Goal: Transaction & Acquisition: Obtain resource

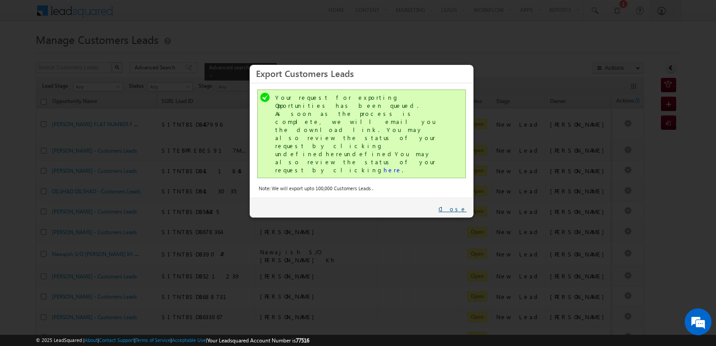
click at [461, 205] on link "Close" at bounding box center [452, 209] width 28 height 8
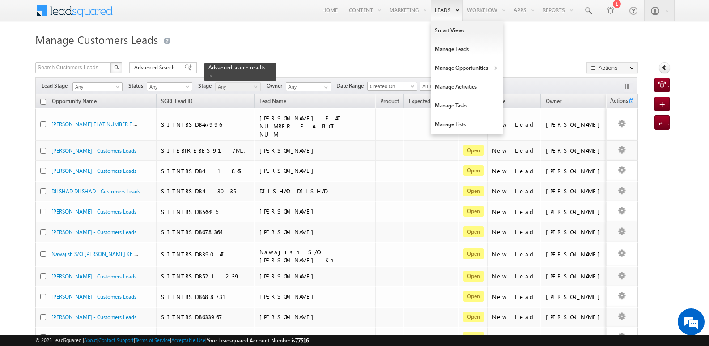
click at [442, 10] on link "Leads" at bounding box center [447, 10] width 32 height 21
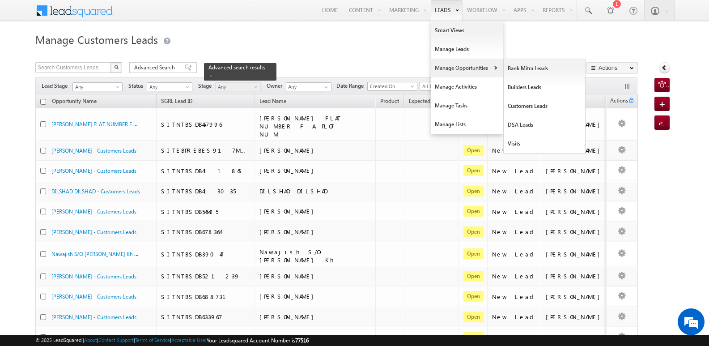
click at [467, 76] on link "Manage Opportunities" at bounding box center [467, 68] width 72 height 19
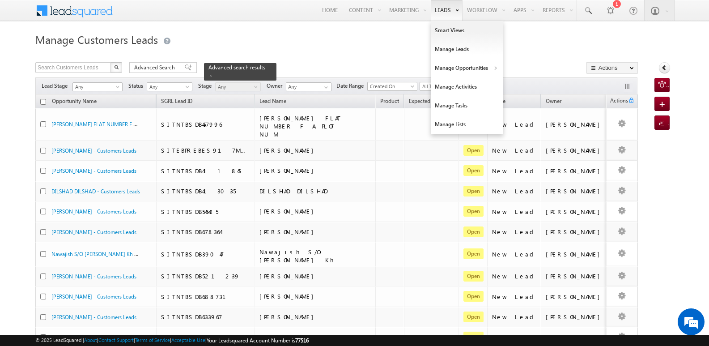
click at [446, 9] on link "Leads" at bounding box center [447, 10] width 32 height 21
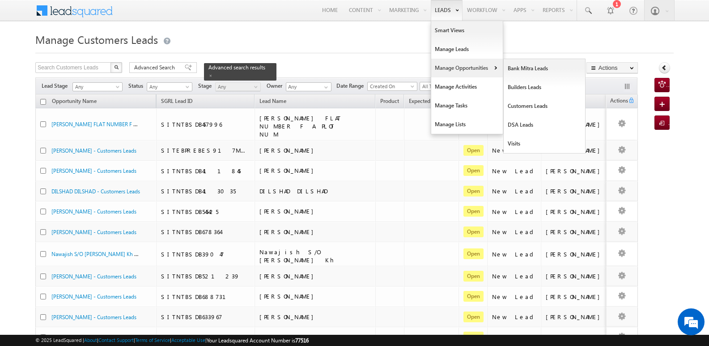
click at [461, 68] on link "Manage Opportunities" at bounding box center [467, 68] width 72 height 19
click at [530, 107] on link "Customers Leads" at bounding box center [545, 106] width 82 height 19
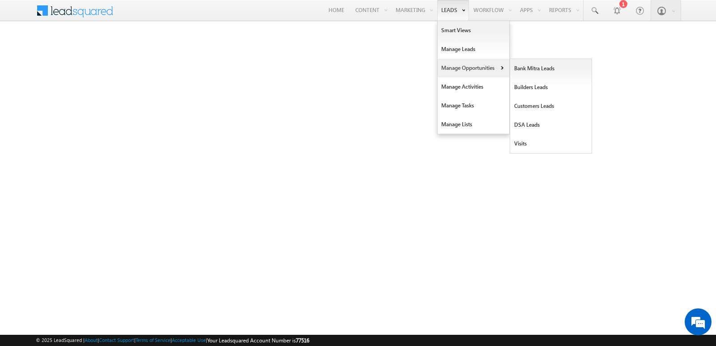
click at [463, 65] on link "Manage Opportunities" at bounding box center [473, 68] width 72 height 19
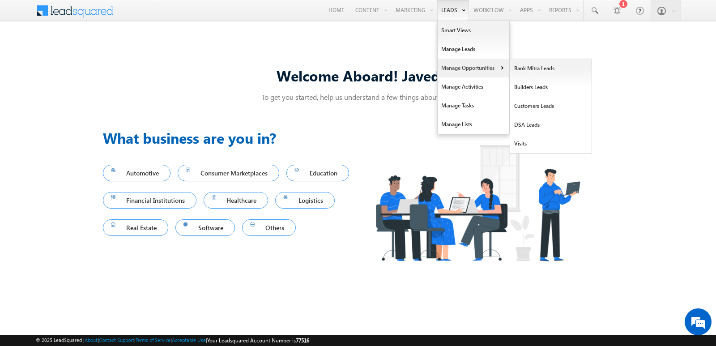
click at [452, 67] on link "Manage Opportunities" at bounding box center [473, 68] width 72 height 19
click at [529, 106] on link "Customers Leads" at bounding box center [551, 106] width 82 height 19
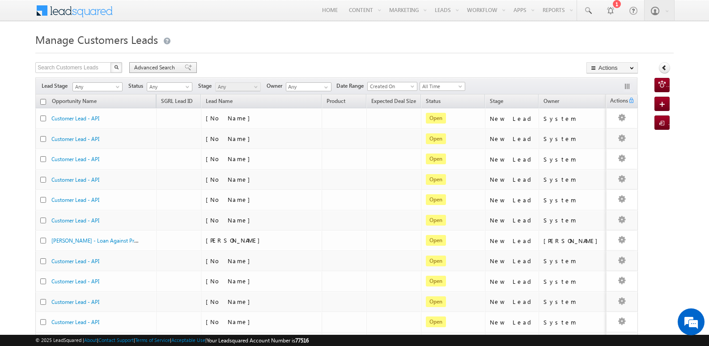
click at [185, 65] on span at bounding box center [188, 67] width 7 height 6
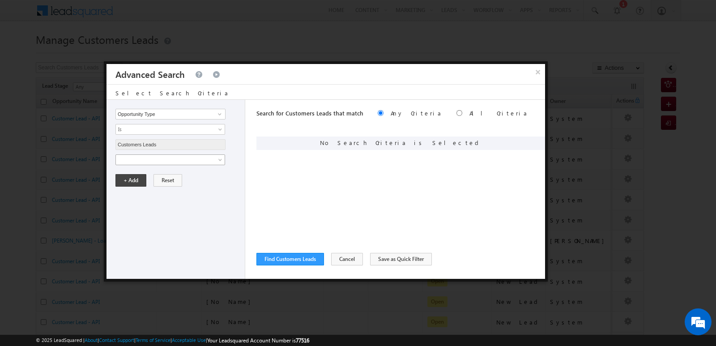
click at [200, 159] on span at bounding box center [164, 160] width 97 height 8
click at [195, 172] on span "Is" at bounding box center [164, 175] width 97 height 8
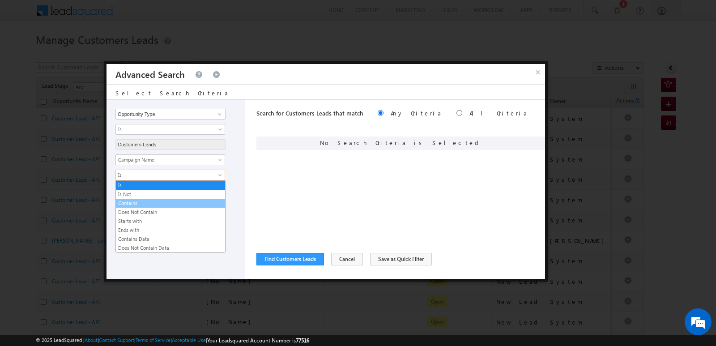
click at [140, 203] on link "Contains" at bounding box center [170, 203] width 109 height 8
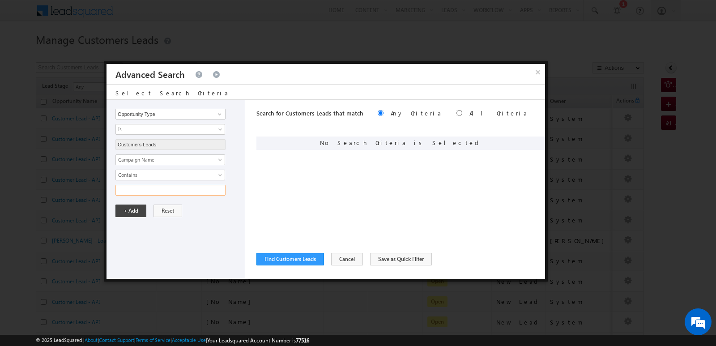
click at [158, 189] on input "text" at bounding box center [170, 190] width 110 height 11
type input "10SEP25"
click at [173, 193] on input "10SEP25" at bounding box center [170, 190] width 110 height 11
click at [165, 195] on input "text" at bounding box center [170, 190] width 110 height 11
click at [146, 190] on input "text" at bounding box center [170, 190] width 110 height 11
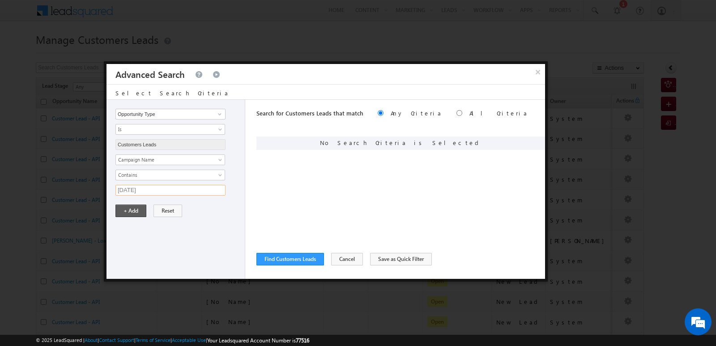
type input "11SEP25"
click at [136, 211] on button "+ Add" at bounding box center [130, 210] width 31 height 13
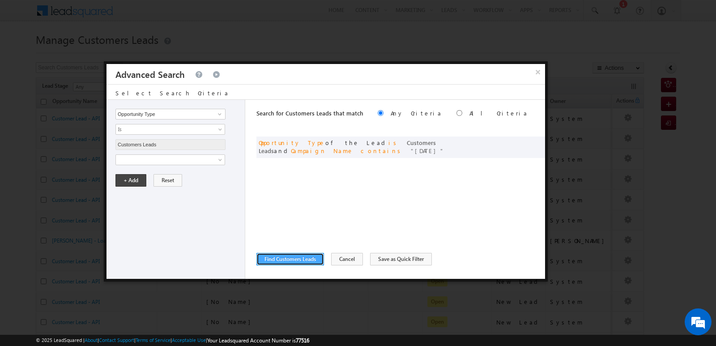
click at [296, 258] on button "Find Customers Leads" at bounding box center [290, 259] width 68 height 13
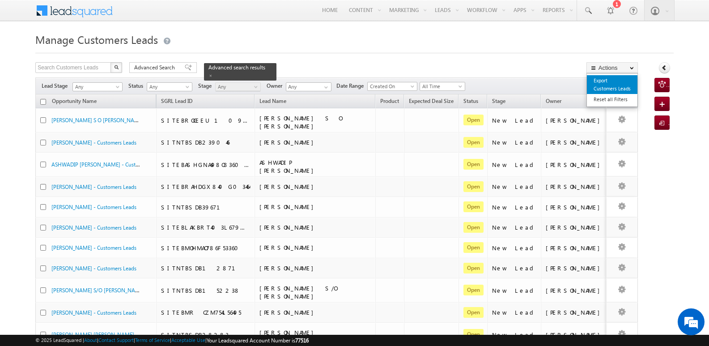
click at [603, 84] on link "Export Customers Leads" at bounding box center [612, 84] width 51 height 19
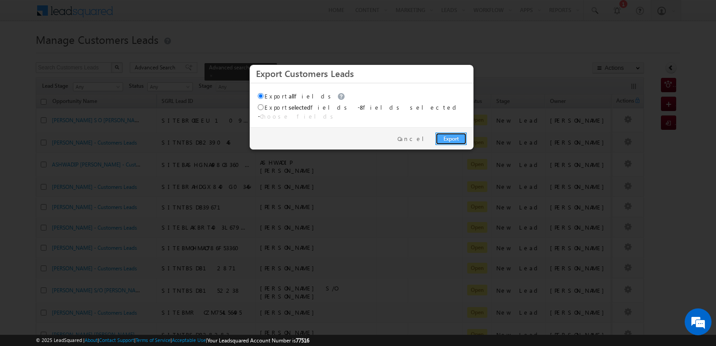
click at [459, 132] on link "Export" at bounding box center [450, 138] width 31 height 13
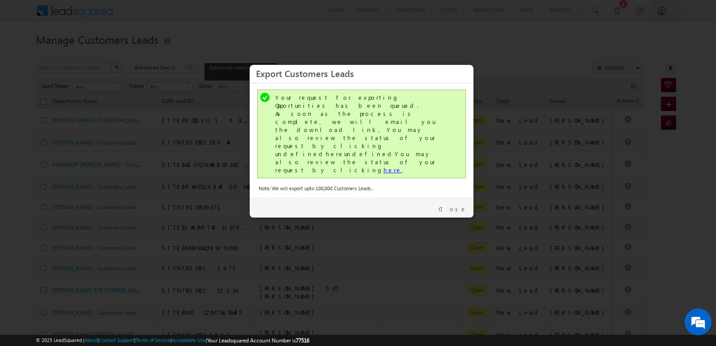
click at [383, 166] on link "here" at bounding box center [392, 170] width 18 height 8
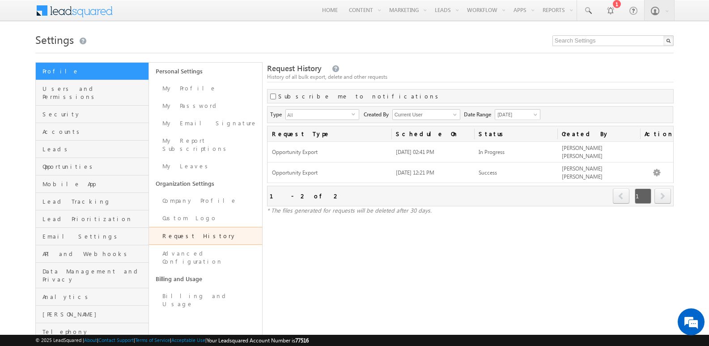
click at [627, 73] on div "History of all bulk export, delete and other requests" at bounding box center [470, 77] width 407 height 8
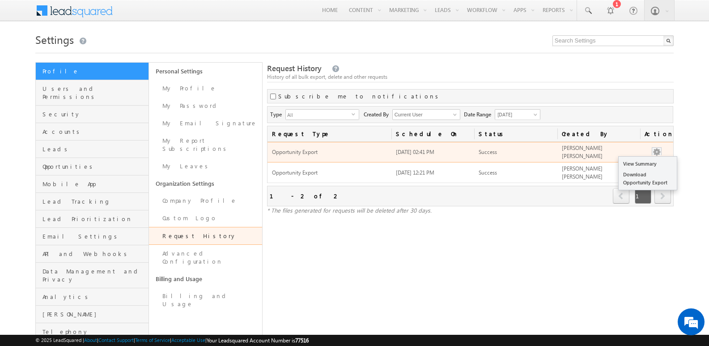
click at [656, 148] on button "button" at bounding box center [656, 152] width 9 height 9
click at [639, 182] on link "Download Opportunity Export" at bounding box center [647, 178] width 58 height 19
